Goal: Task Accomplishment & Management: Complete application form

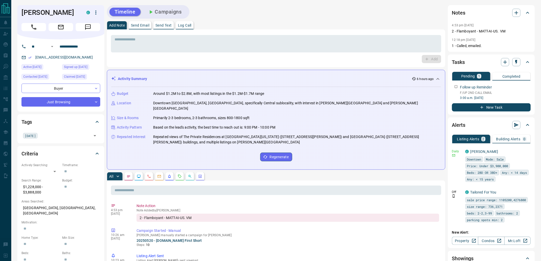
click at [261, 22] on div "Add Note Send Email Send Text Log Call" at bounding box center [276, 25] width 339 height 8
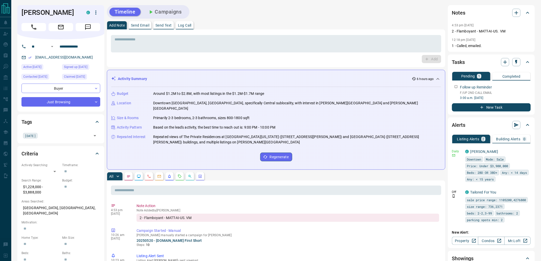
click at [261, 22] on div "Add Note Send Email Send Text Log Call" at bounding box center [276, 25] width 339 height 8
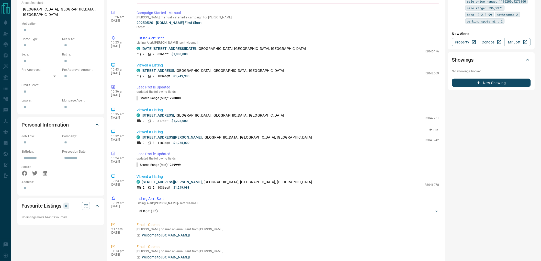
scroll to position [28, 0]
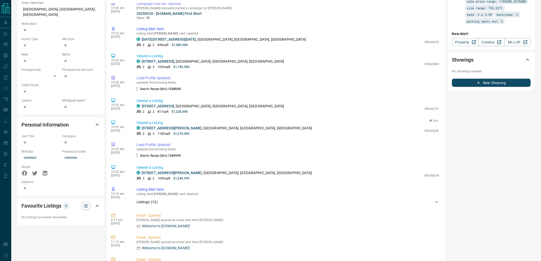
drag, startPoint x: 235, startPoint y: 73, endPoint x: 246, endPoint y: 126, distance: 53.7
click at [246, 126] on div "4:53 pm [DATE] Note Action Note Added by [PERSON_NAME] 2 - Flamboyant - MATT-AI…" at bounding box center [276, 207] width 330 height 409
click at [246, 126] on div "10:32 am [DATE] Viewed a Listing C [STREET_ADDRESS][PERSON_NAME] 2 3 1183 sqft …" at bounding box center [276, 128] width 330 height 19
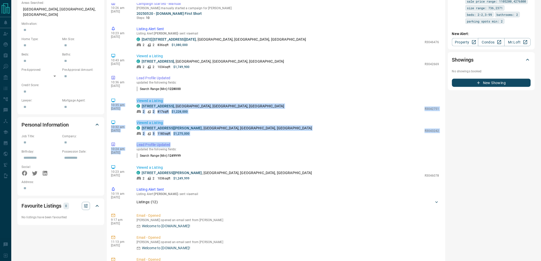
drag, startPoint x: 251, startPoint y: 129, endPoint x: 242, endPoint y: 83, distance: 46.4
click at [242, 83] on div "4:53 pm [DATE] Note Action Note Added by [PERSON_NAME] 2 - Flamboyant - MATT-AI…" at bounding box center [276, 207] width 330 height 409
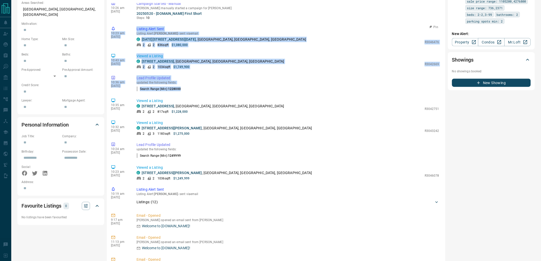
drag, startPoint x: 172, startPoint y: 64, endPoint x: 111, endPoint y: 19, distance: 75.1
click at [111, 19] on div "4:53 pm [DATE] Note Action Note Added by [PERSON_NAME] 2 - Flamboyant - MATT-AI…" at bounding box center [276, 207] width 330 height 409
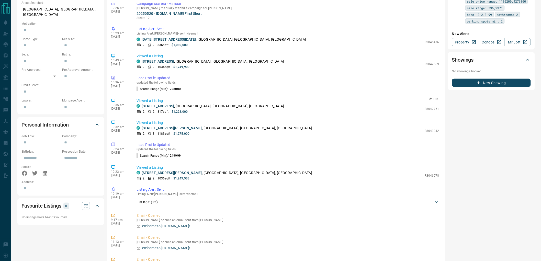
click at [283, 98] on p "Viewed a Listing" at bounding box center [288, 100] width 303 height 5
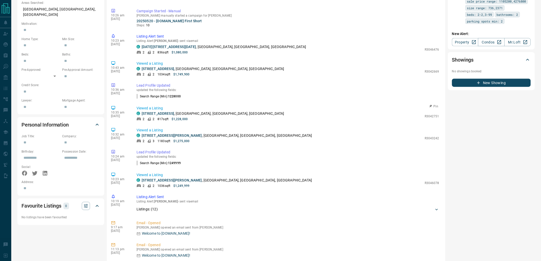
scroll to position [0, 0]
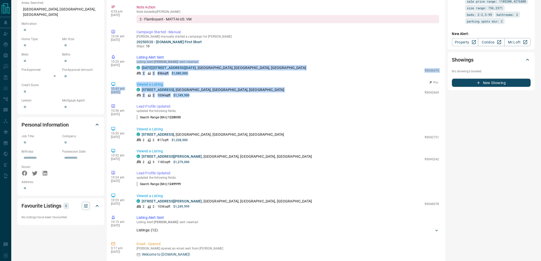
drag, startPoint x: 261, startPoint y: 42, endPoint x: 253, endPoint y: 87, distance: 45.6
click at [253, 87] on div "4:53 pm [DATE] Note Action Note Added by [PERSON_NAME] 2 - Flamboyant - MATT-AI…" at bounding box center [276, 207] width 330 height 409
click at [253, 93] on div "2 2 1034 sqft $1,749,900" at bounding box center [280, 95] width 286 height 5
drag, startPoint x: 260, startPoint y: 88, endPoint x: 241, endPoint y: 39, distance: 52.4
click at [241, 39] on div "4:53 pm [DATE] Note Action Note Added by [PERSON_NAME] 2 - Flamboyant - MATT-AI…" at bounding box center [276, 207] width 330 height 409
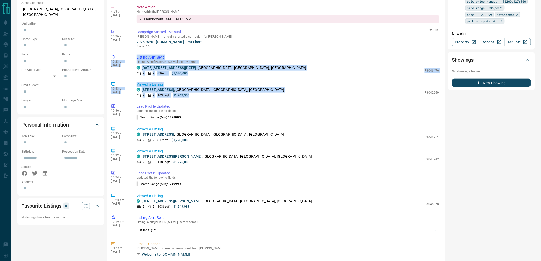
click at [241, 39] on div "10:26 am [DATE] Campaign Started - Manual [PERSON_NAME] manually started a camp…" at bounding box center [276, 39] width 330 height 22
drag, startPoint x: 235, startPoint y: 36, endPoint x: 247, endPoint y: 83, distance: 48.5
click at [247, 83] on div "4:53 pm [DATE] Note Action Note Added by [PERSON_NAME] 2 - Flamboyant - MATT-AI…" at bounding box center [276, 207] width 330 height 409
click at [247, 93] on div "2 2 1034 sqft $1,749,900" at bounding box center [280, 95] width 286 height 5
drag, startPoint x: 252, startPoint y: 86, endPoint x: 225, endPoint y: 38, distance: 55.1
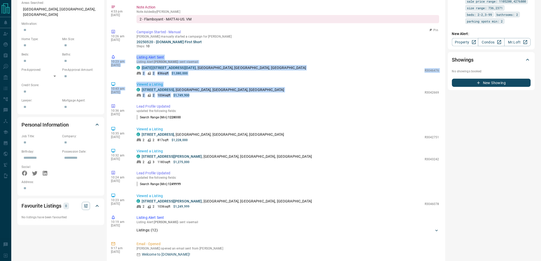
click at [225, 38] on div "4:53 pm [DATE] Note Action Note Added by [PERSON_NAME] 2 - Flamboyant - MATT-AI…" at bounding box center [276, 207] width 330 height 409
click at [225, 44] on p "Steps: 10" at bounding box center [288, 46] width 303 height 5
drag, startPoint x: 220, startPoint y: 37, endPoint x: 219, endPoint y: 86, distance: 49.9
click at [219, 86] on div "4:53 pm [DATE] Note Action Note Added by [PERSON_NAME] 2 - Flamboyant - MATT-AI…" at bounding box center [276, 207] width 330 height 409
click at [219, 93] on div "2 2 1034 sqft $1,749,900" at bounding box center [280, 95] width 286 height 5
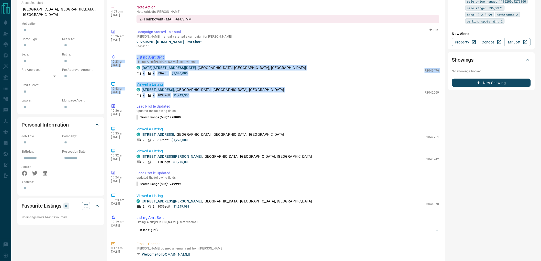
drag, startPoint x: 228, startPoint y: 88, endPoint x: 242, endPoint y: 34, distance: 56.3
click at [242, 34] on div "4:53 pm [DATE] Note Action Note Added by [PERSON_NAME] 2 - Flamboyant - MATT-AI…" at bounding box center [276, 207] width 330 height 409
click at [242, 44] on p "Steps: 10" at bounding box center [288, 46] width 303 height 5
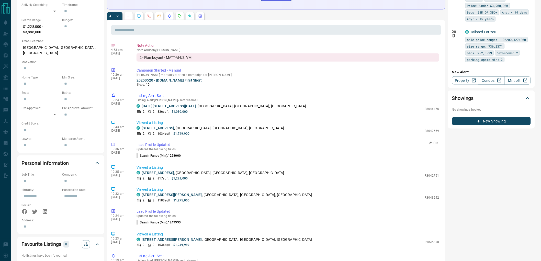
scroll to position [85, 0]
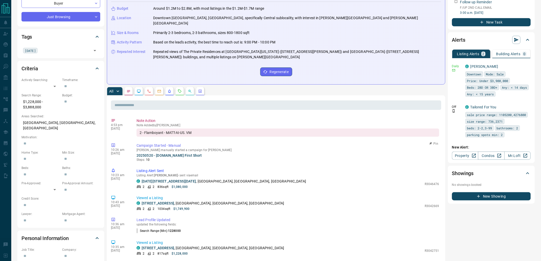
click at [203, 152] on div "10:26 am [DATE] Campaign Started - Manual [PERSON_NAME] manually started a camp…" at bounding box center [276, 152] width 330 height 22
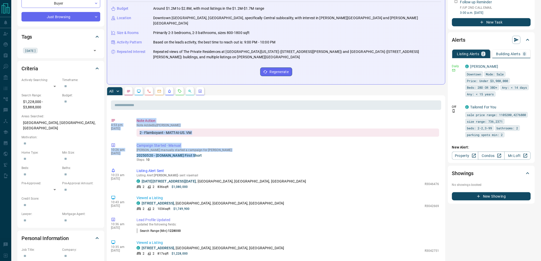
drag, startPoint x: 193, startPoint y: 146, endPoint x: 109, endPoint y: 108, distance: 91.5
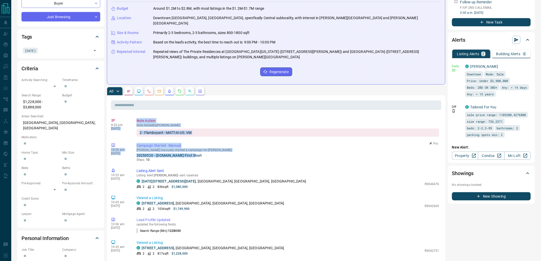
drag, startPoint x: 129, startPoint y: 108, endPoint x: 209, endPoint y: 145, distance: 87.9
click at [209, 153] on p "20250520 - [DOMAIN_NAME] First Short" at bounding box center [288, 155] width 303 height 4
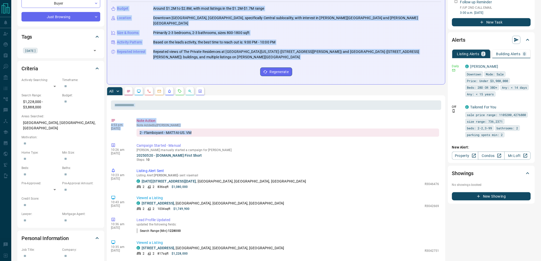
scroll to position [0, 0]
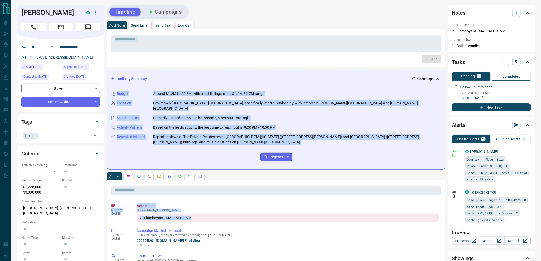
drag, startPoint x: 200, startPoint y: 121, endPoint x: 236, endPoint y: 16, distance: 111.4
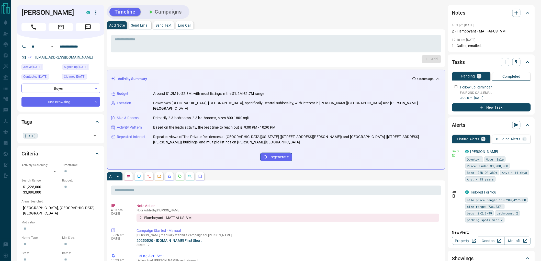
click at [236, 16] on div "Timeline Campaigns" at bounding box center [276, 12] width 339 height 14
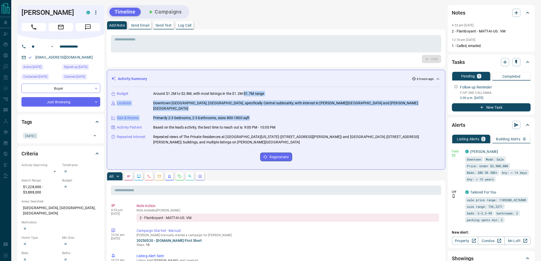
drag, startPoint x: 244, startPoint y: 93, endPoint x: 276, endPoint y: 108, distance: 35.0
click at [276, 108] on div "Budget Around $1.2M to $2.8M, with most listings in the $1.2M-$1.7M range Locat…" at bounding box center [276, 126] width 330 height 78
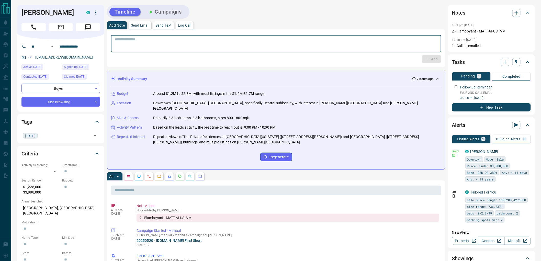
click at [230, 49] on textarea at bounding box center [276, 43] width 323 height 13
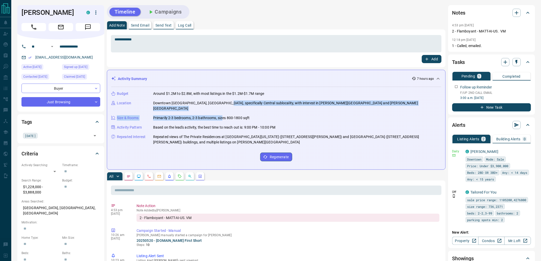
drag, startPoint x: 221, startPoint y: 102, endPoint x: 222, endPoint y: 113, distance: 10.3
click at [222, 113] on div "Budget Around $1.2M to $2.8M, with most listings in the $1.2M-$1.7M range Locat…" at bounding box center [276, 126] width 330 height 78
click at [222, 115] on p "Primarily 2-3 bedrooms, 2-3 bathrooms, sizes 800-1800 sqft" at bounding box center [201, 117] width 97 height 5
drag, startPoint x: 224, startPoint y: 106, endPoint x: 224, endPoint y: 112, distance: 5.4
click at [224, 112] on div "Budget Around $1.2M to $2.8M, with most listings in the $1.2M-$1.7M range Locat…" at bounding box center [276, 126] width 330 height 78
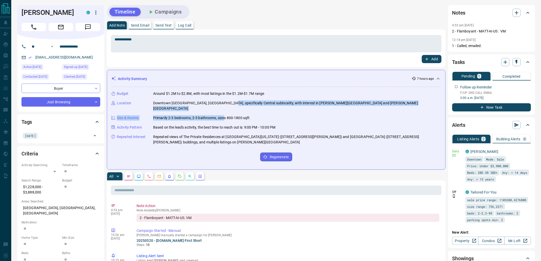
click at [224, 115] on p "Primarily 2-3 bedrooms, 2-3 bathrooms, sizes 800-1800 sqft" at bounding box center [201, 117] width 97 height 5
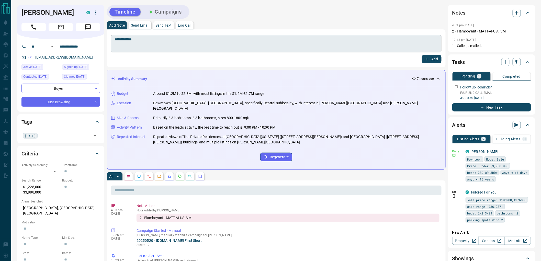
click at [192, 39] on textarea "**********" at bounding box center [276, 43] width 323 height 13
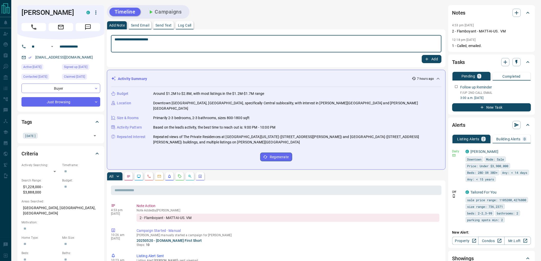
type textarea "**********"
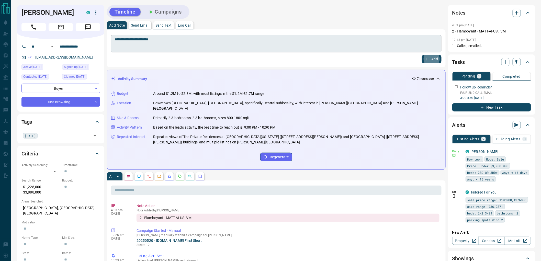
click at [422, 55] on button "Add" at bounding box center [431, 59] width 19 height 8
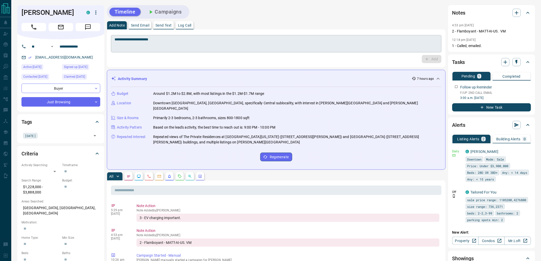
click at [221, 41] on textarea "**********" at bounding box center [276, 43] width 323 height 13
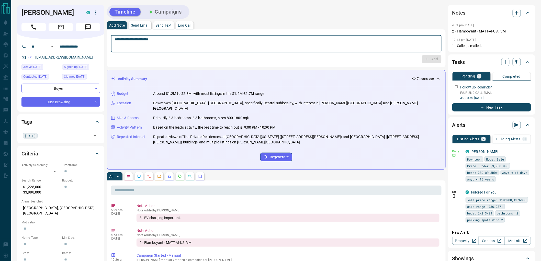
click at [298, 35] on div "**********" at bounding box center [276, 43] width 331 height 17
click at [297, 42] on textarea "**********" at bounding box center [276, 43] width 323 height 13
type textarea "*"
